Goal: Task Accomplishment & Management: Manage account settings

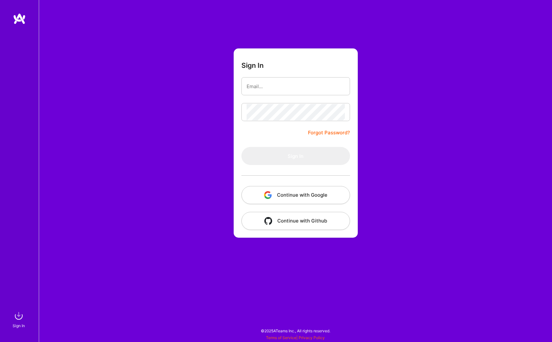
click at [299, 84] on input "email" at bounding box center [296, 86] width 98 height 16
click at [0, 339] on com-1password-button at bounding box center [0, 339] width 0 height 0
type input "[EMAIL_ADDRESS][DOMAIN_NAME]"
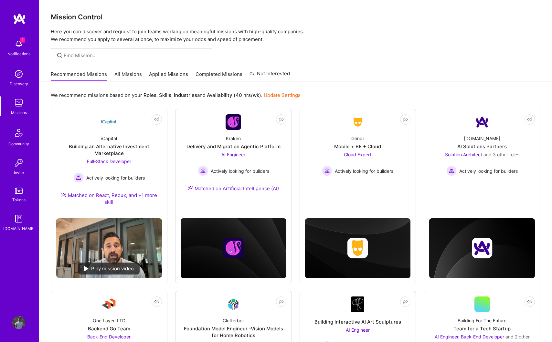
click at [171, 75] on link "Applied Missions" at bounding box center [168, 76] width 39 height 11
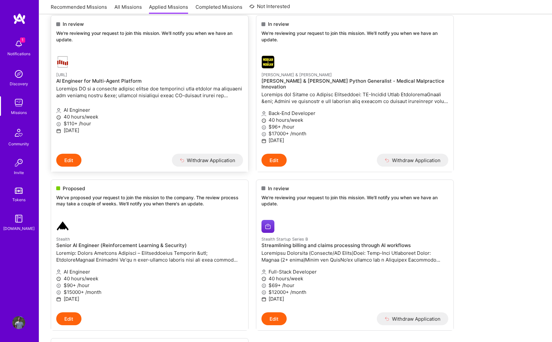
scroll to position [94, 0]
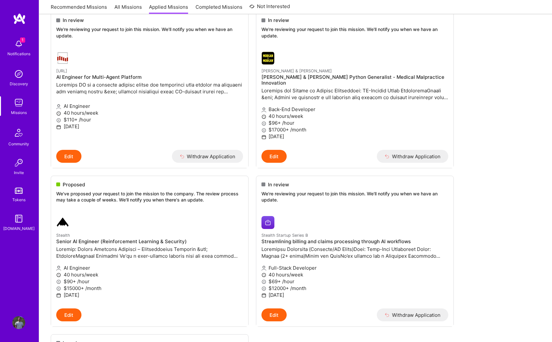
click at [494, 177] on ul "In review We're reviewing your request to join this mission. We'll notify you w…" at bounding box center [296, 270] width 490 height 519
